Goal: Information Seeking & Learning: Learn about a topic

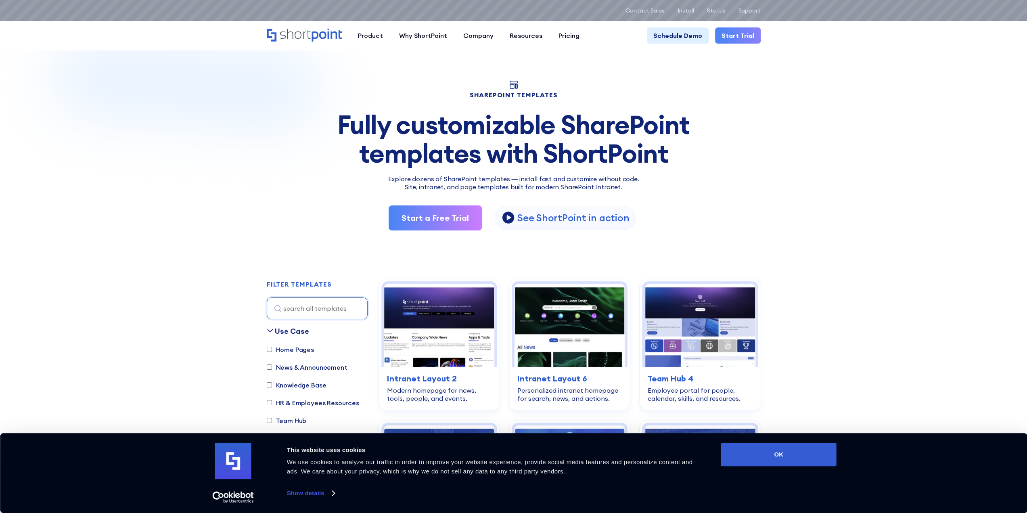
scroll to position [56, 0]
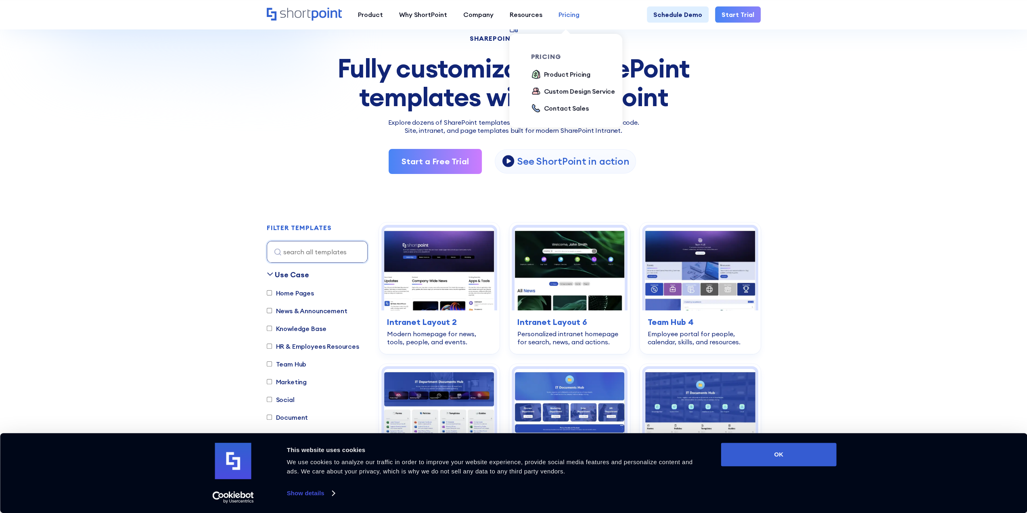
click at [579, 15] on link "Pricing" at bounding box center [568, 14] width 37 height 16
click at [570, 73] on div "Product Pricing" at bounding box center [567, 74] width 47 height 10
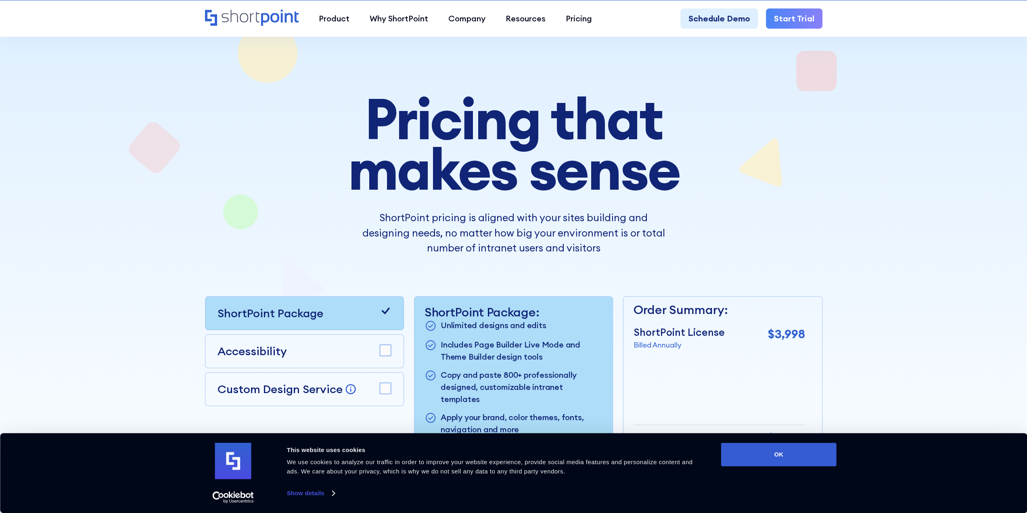
scroll to position [40, 0]
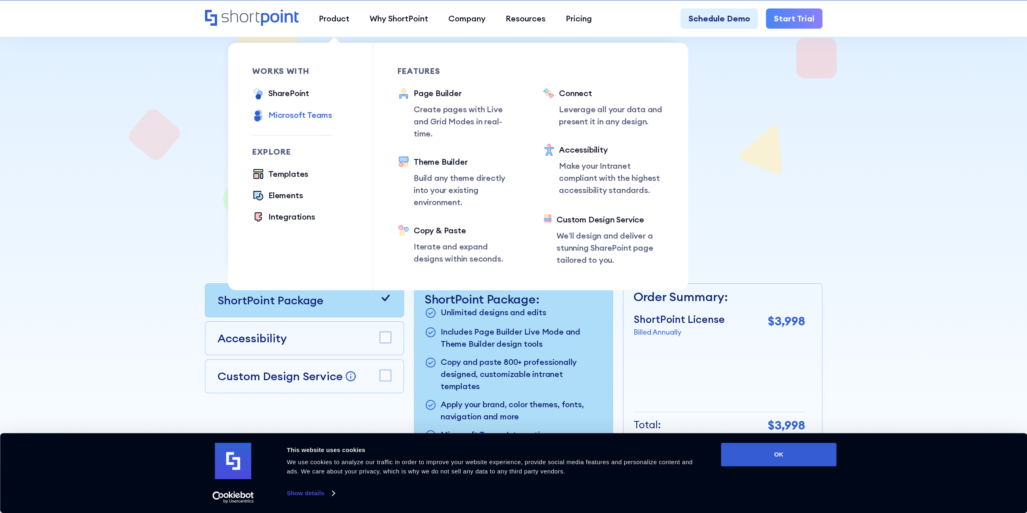
click at [305, 116] on div "Microsoft Teams" at bounding box center [300, 115] width 64 height 12
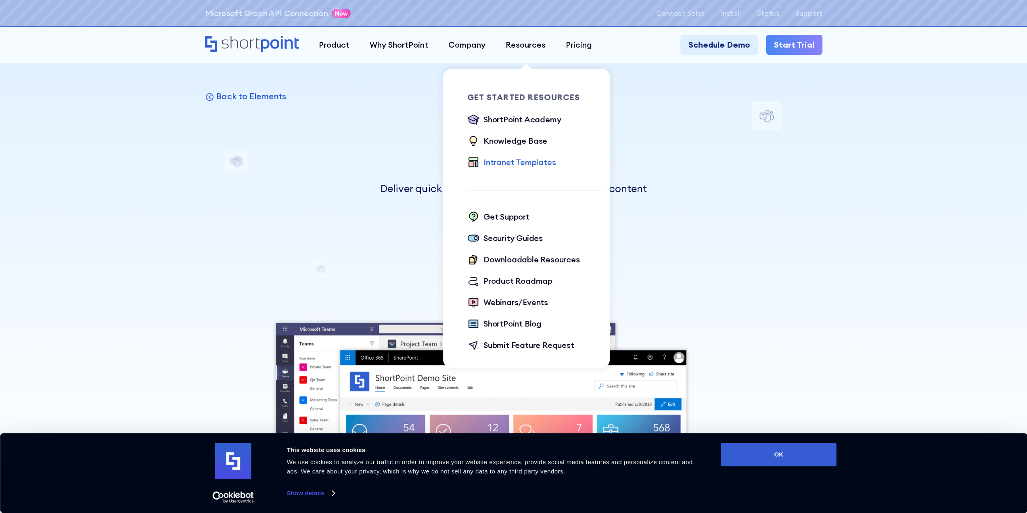
click at [537, 161] on div "Intranet Templates" at bounding box center [519, 162] width 72 height 12
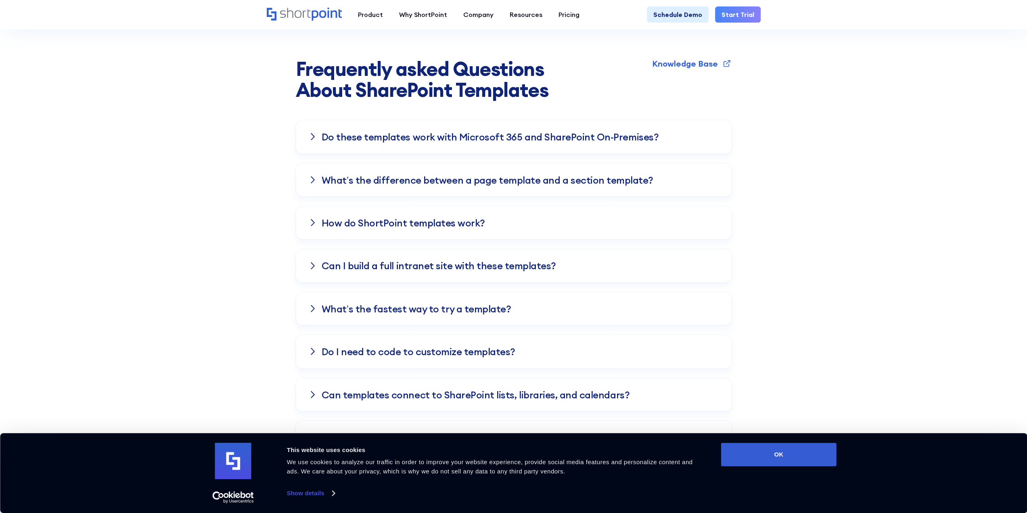
scroll to position [2165, 0]
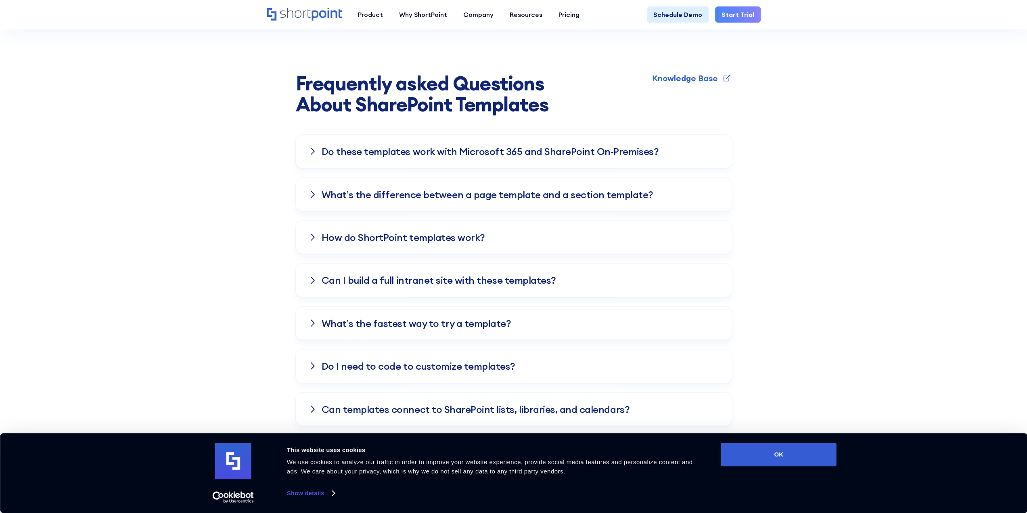
click at [454, 146] on h3 "Do these templates work with Microsoft 365 and SharePoint On-Premises?" at bounding box center [490, 151] width 337 height 10
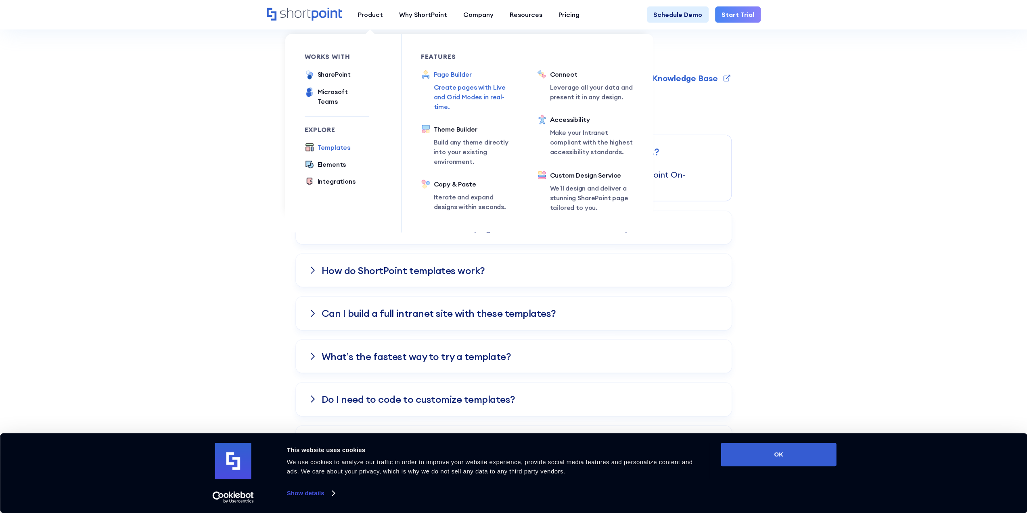
click at [439, 74] on div "Page Builder" at bounding box center [476, 74] width 84 height 10
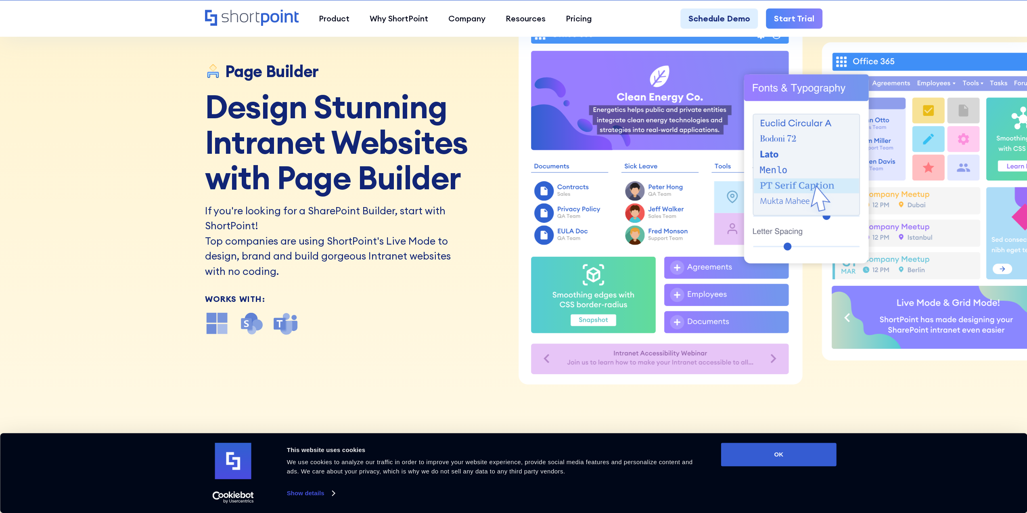
scroll to position [81, 0]
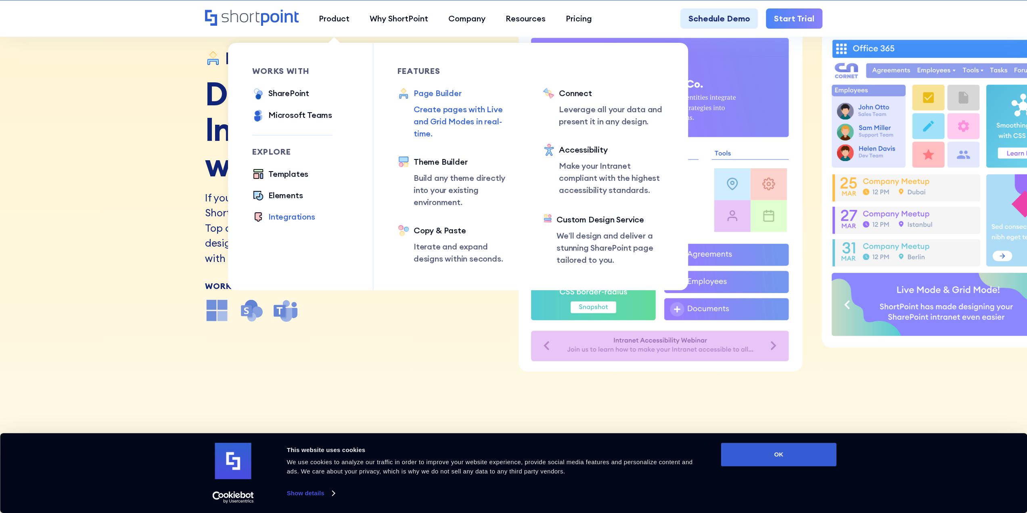
click at [294, 220] on div "Integrations" at bounding box center [291, 217] width 47 height 12
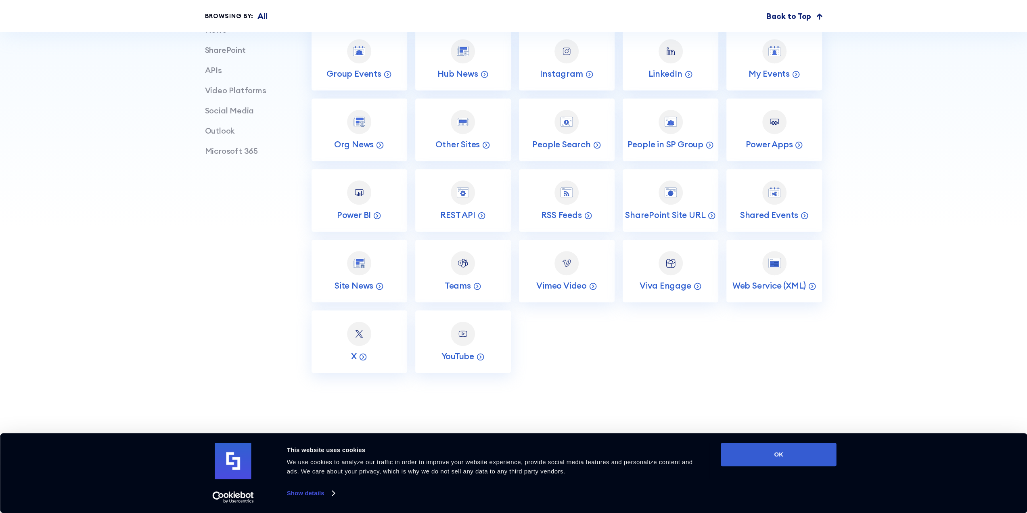
scroll to position [294, 0]
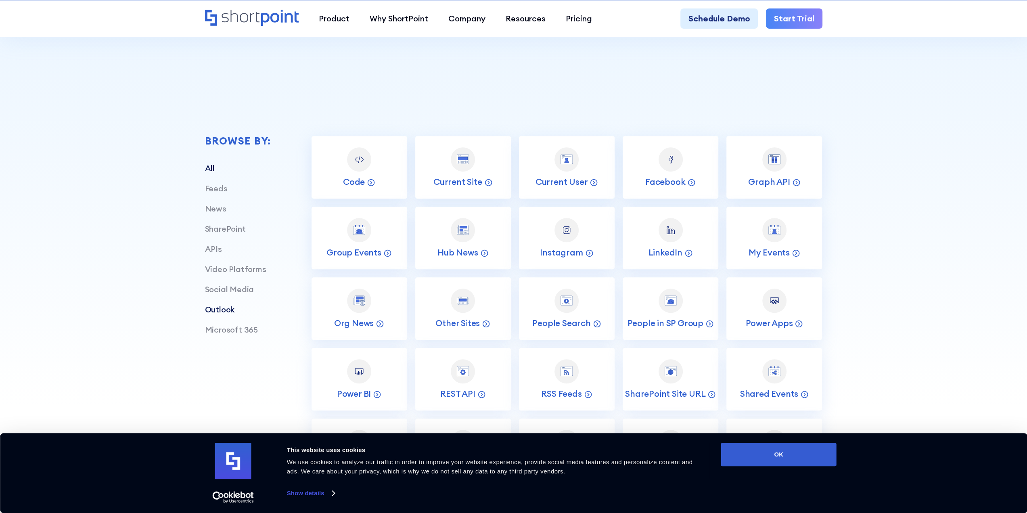
click at [222, 309] on link "Outlook" at bounding box center [220, 309] width 30 height 10
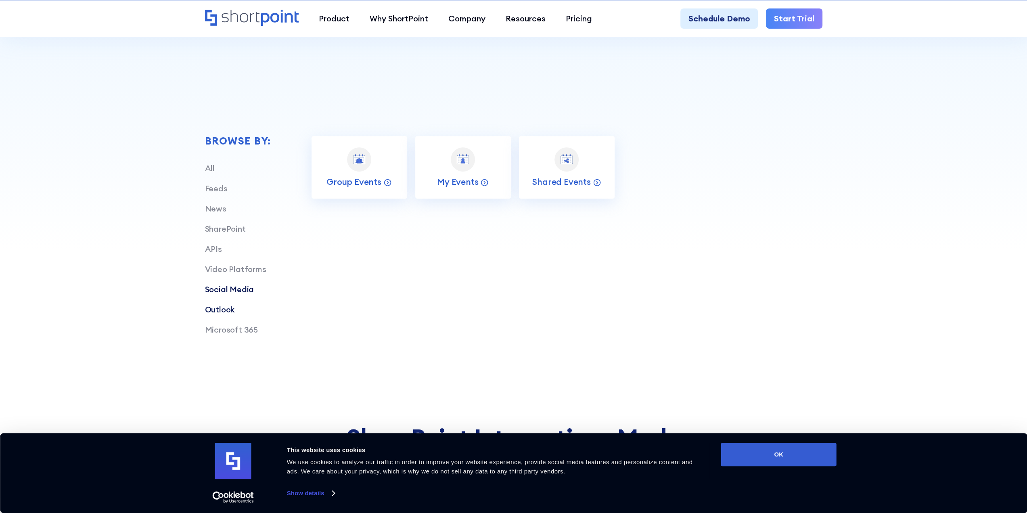
click at [221, 288] on link "Social Media" at bounding box center [229, 289] width 49 height 10
click at [219, 266] on link "Video Platforms" at bounding box center [235, 269] width 61 height 10
click at [213, 247] on link "APIs" at bounding box center [213, 249] width 17 height 10
click at [226, 226] on link "SharePoint" at bounding box center [225, 229] width 41 height 10
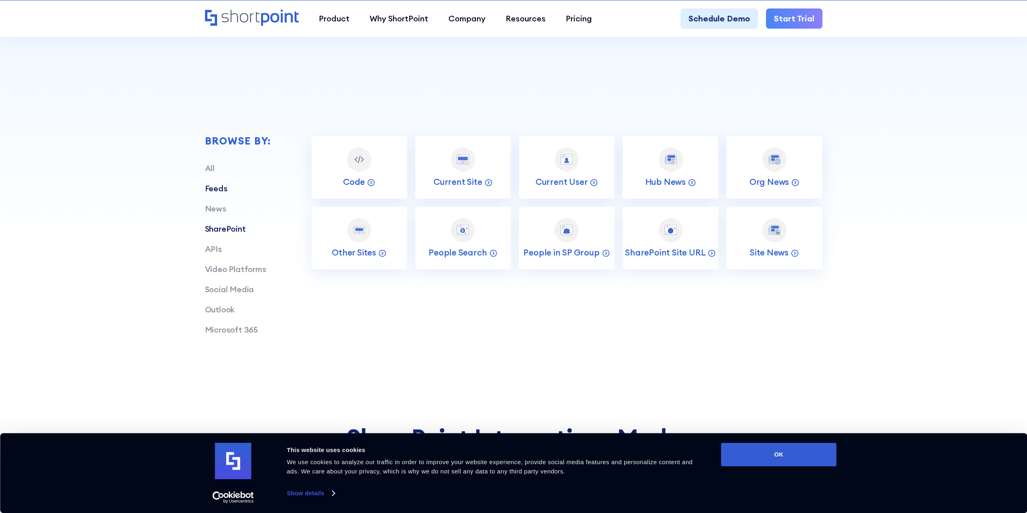
click at [221, 186] on link "Feeds" at bounding box center [216, 188] width 23 height 10
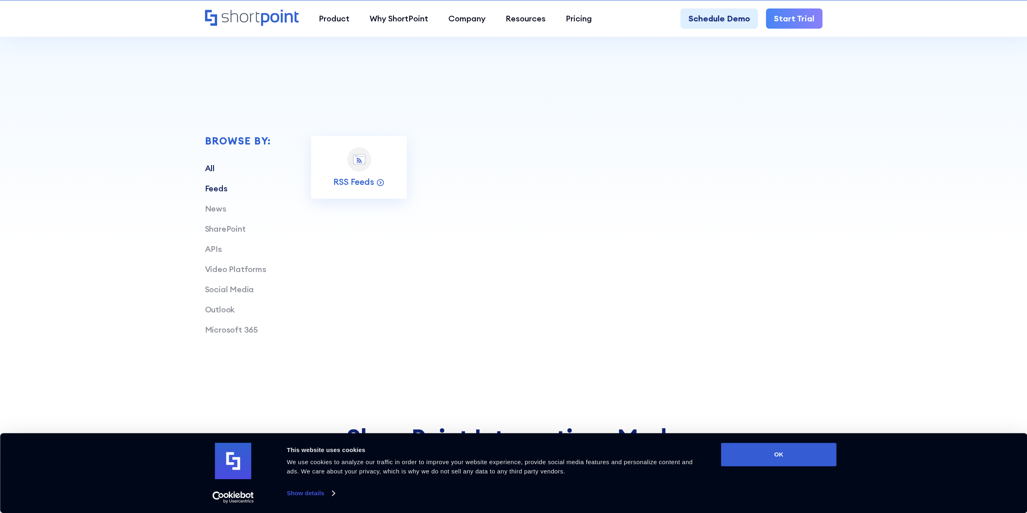
click at [212, 164] on link "All" at bounding box center [210, 168] width 10 height 10
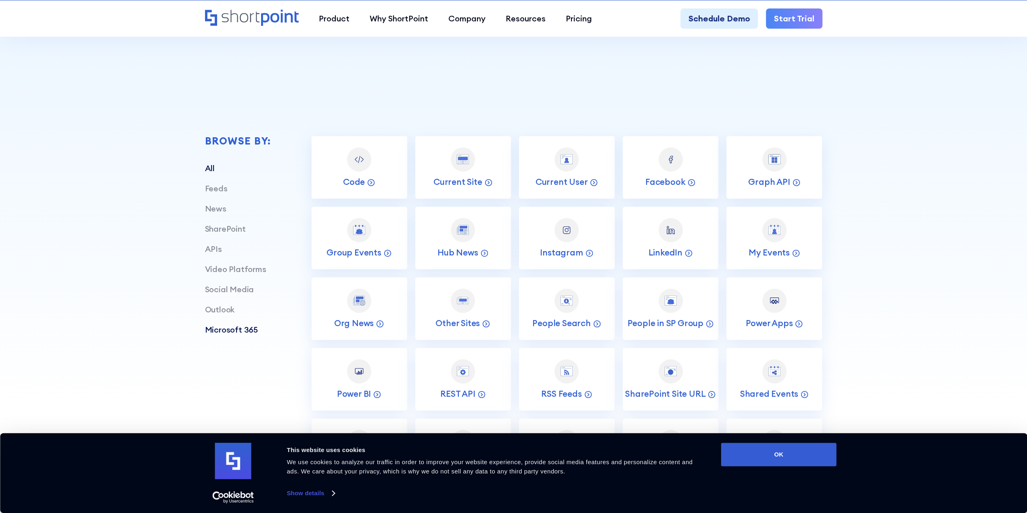
click at [220, 328] on link "Microsoft 365" at bounding box center [231, 329] width 53 height 10
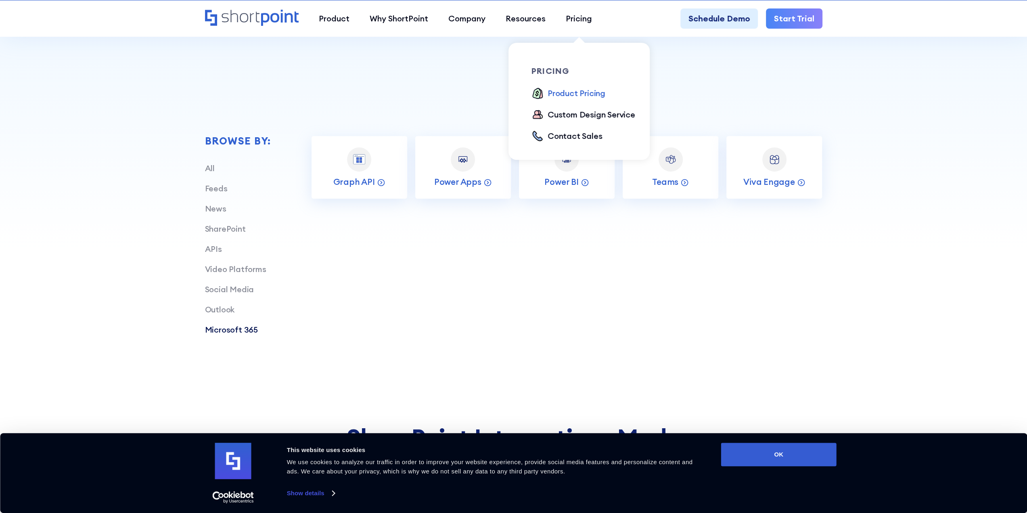
click at [585, 87] on div "Product Pricing" at bounding box center [576, 93] width 58 height 12
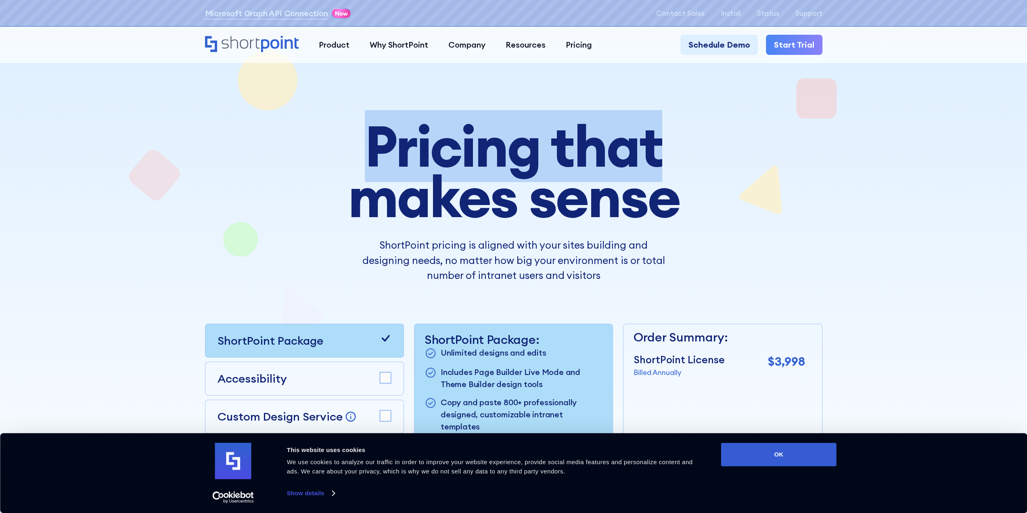
drag, startPoint x: 1027, startPoint y: 44, endPoint x: 1032, endPoint y: 69, distance: 25.5
click at [1026, 69] on html "Consent Details [#IABV2SETTINGS#] About This website uses cookies We use cookie…" at bounding box center [513, 256] width 1027 height 513
click at [960, 171] on div at bounding box center [513, 311] width 1027 height 582
click at [257, 46] on icon "Home" at bounding box center [252, 44] width 94 height 16
